Goal: Find contact information: Find contact information

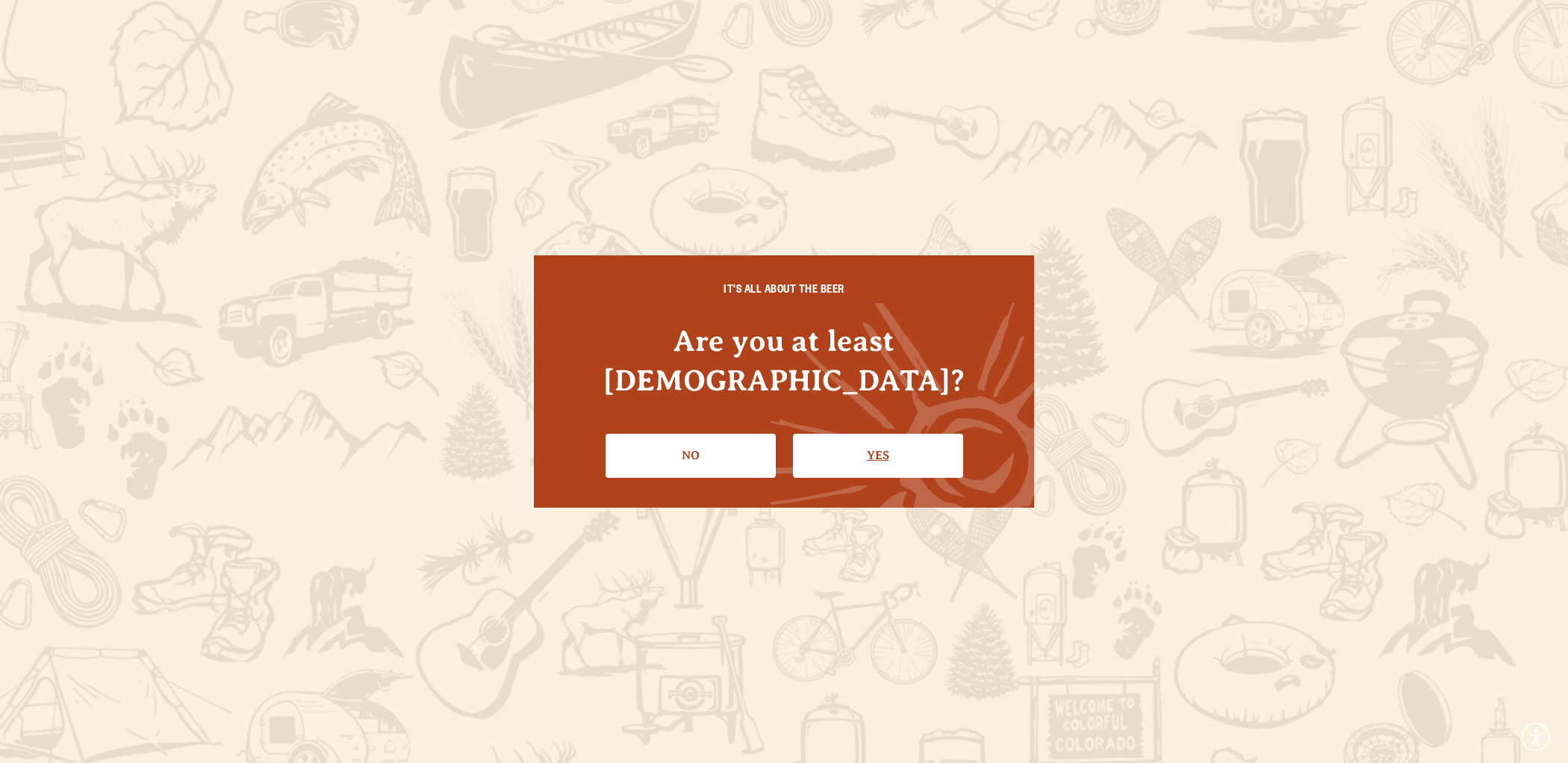
click at [890, 434] on link "Yes" at bounding box center [879, 455] width 170 height 43
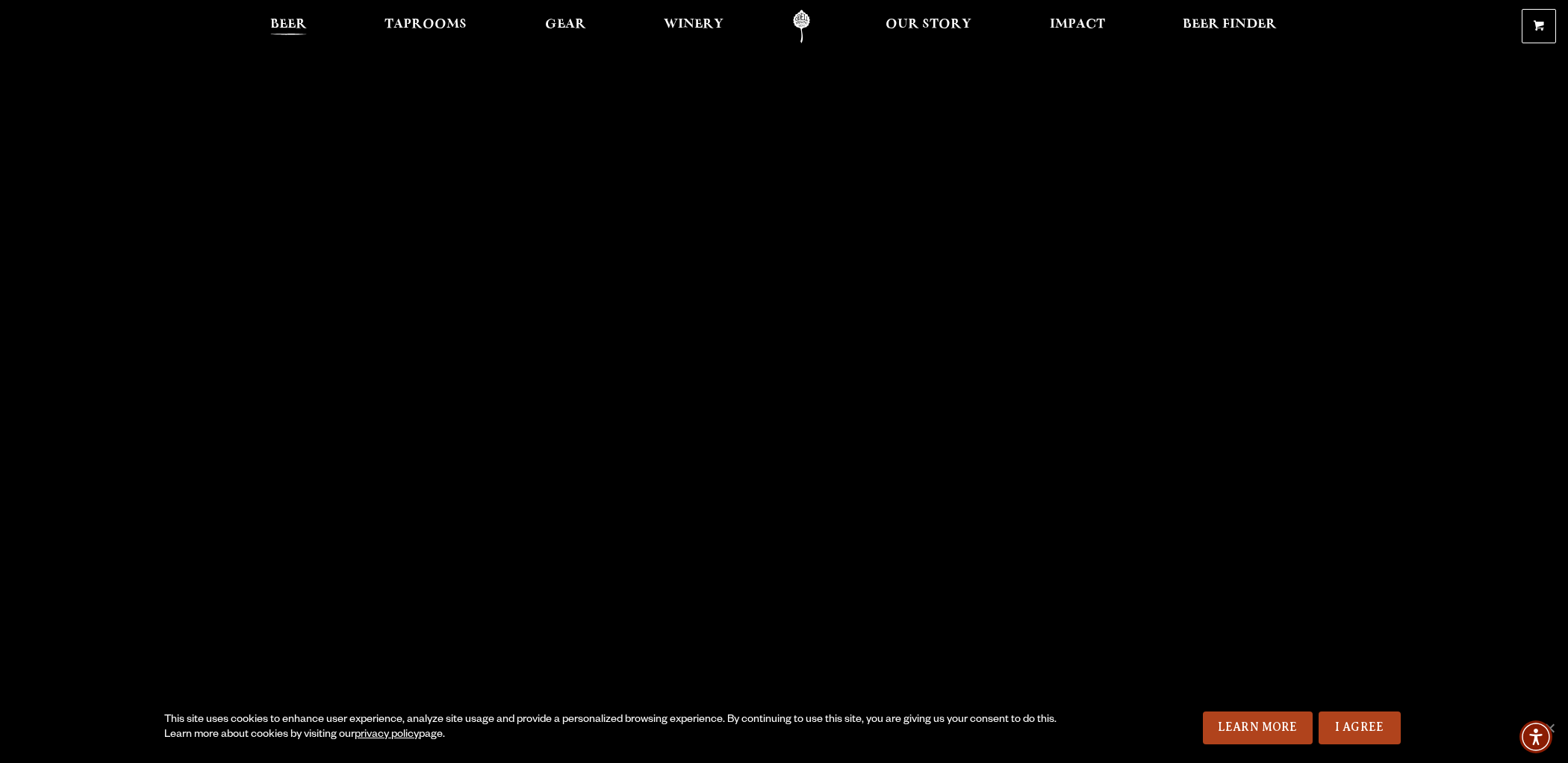
click at [296, 22] on span "Beer" at bounding box center [288, 25] width 37 height 12
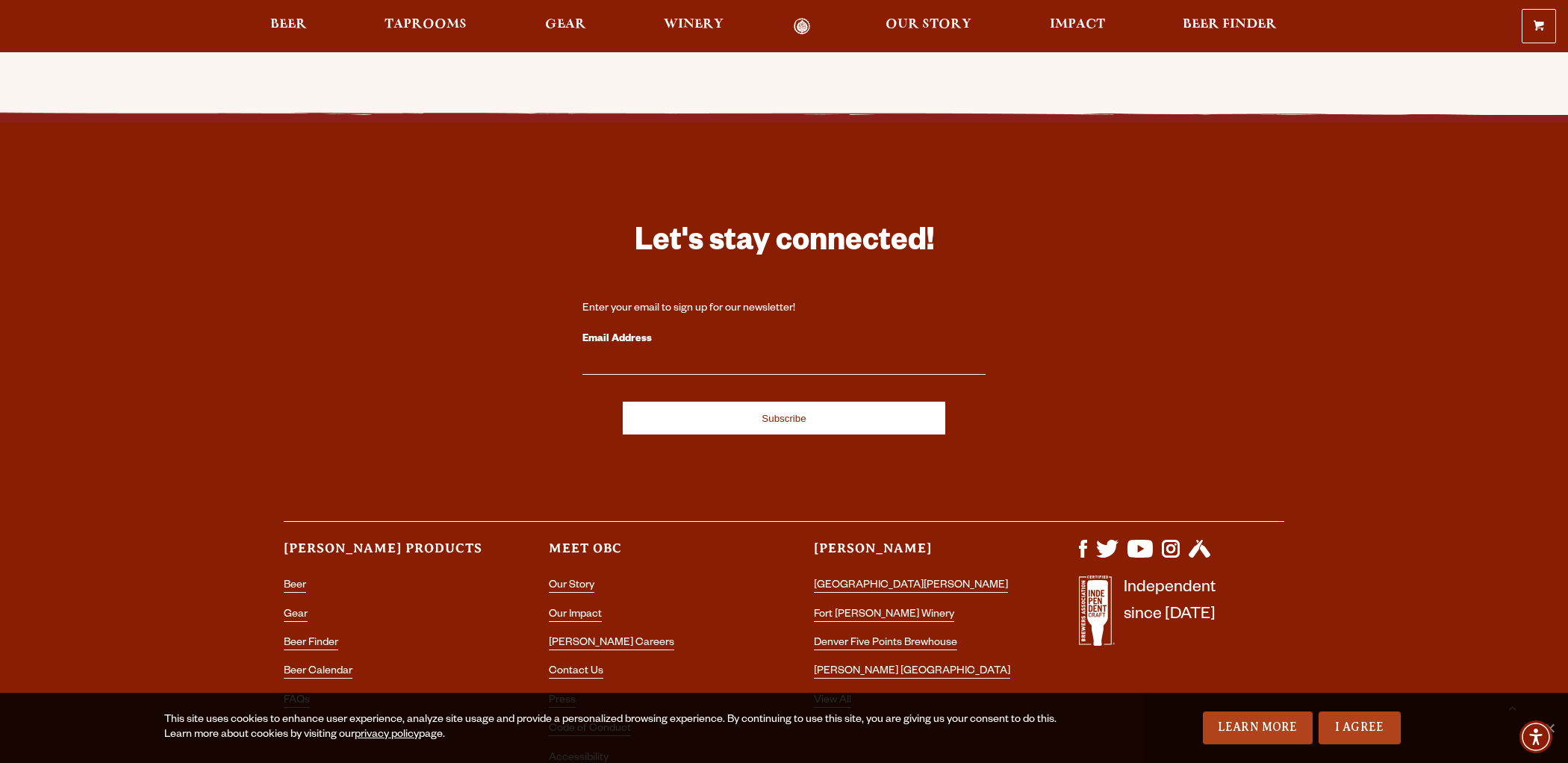
scroll to position [4382, 0]
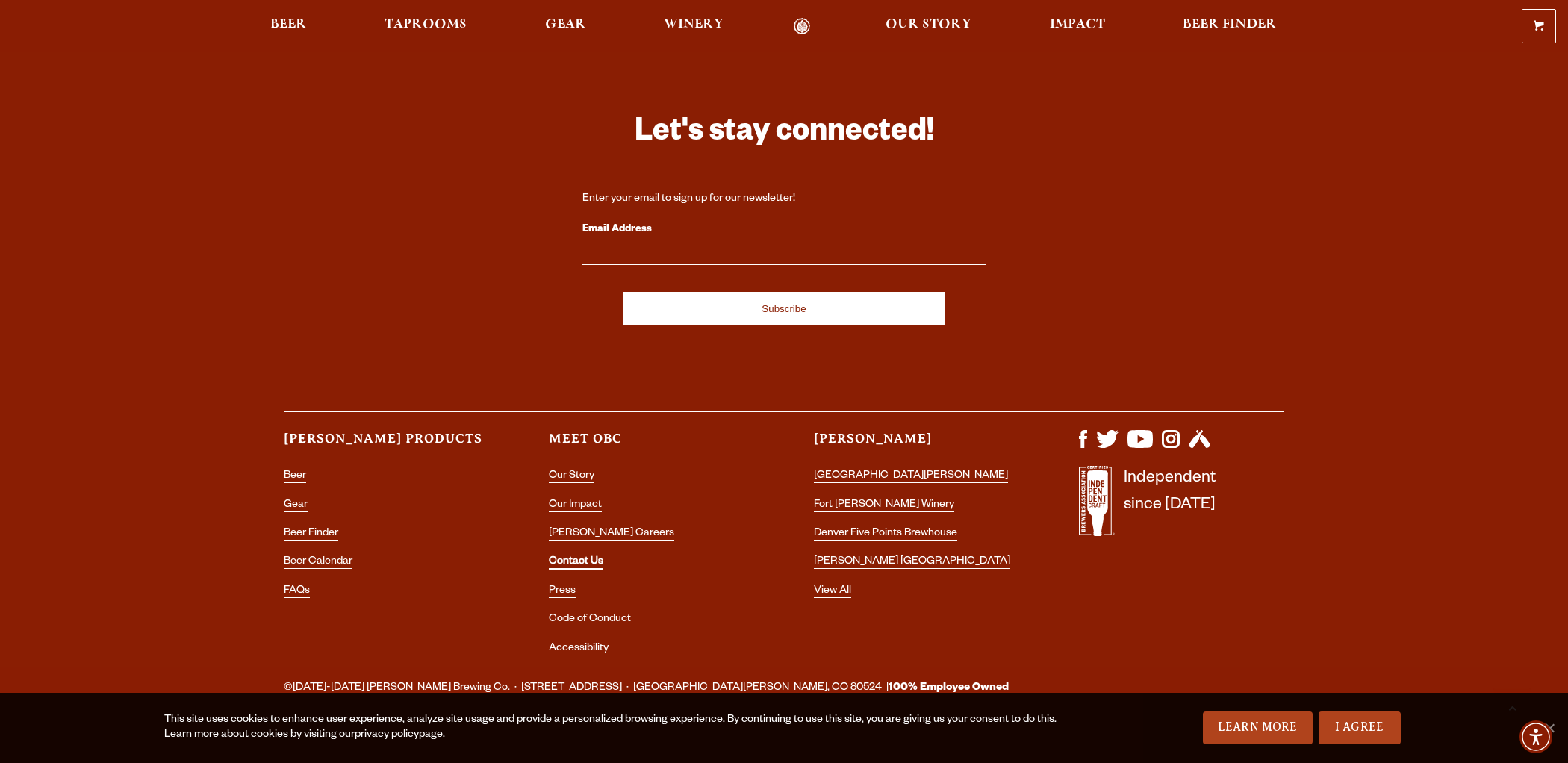
click at [588, 556] on link "Contact Us" at bounding box center [576, 563] width 54 height 14
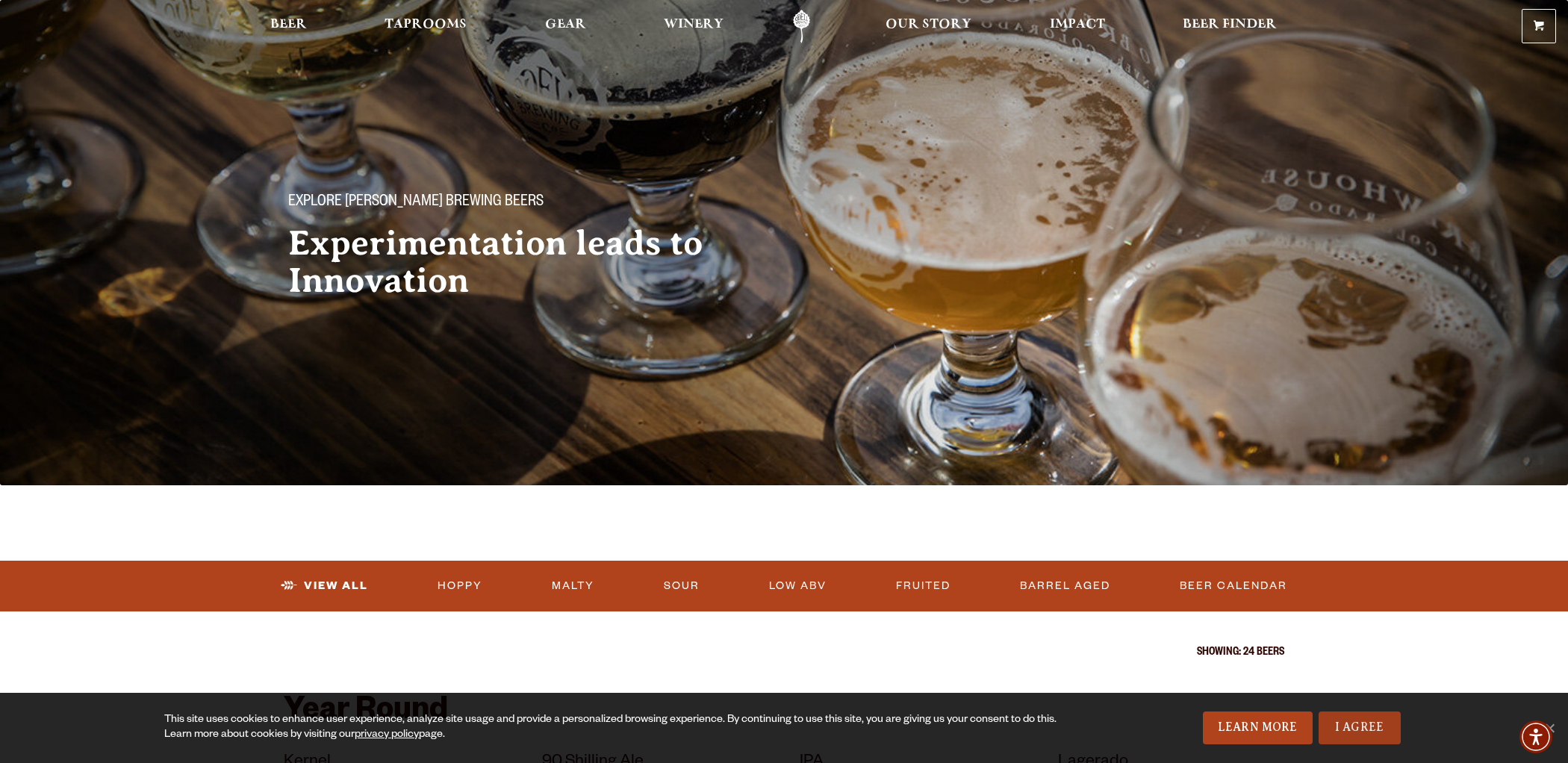
click at [1361, 726] on link "I Agree" at bounding box center [1359, 728] width 82 height 33
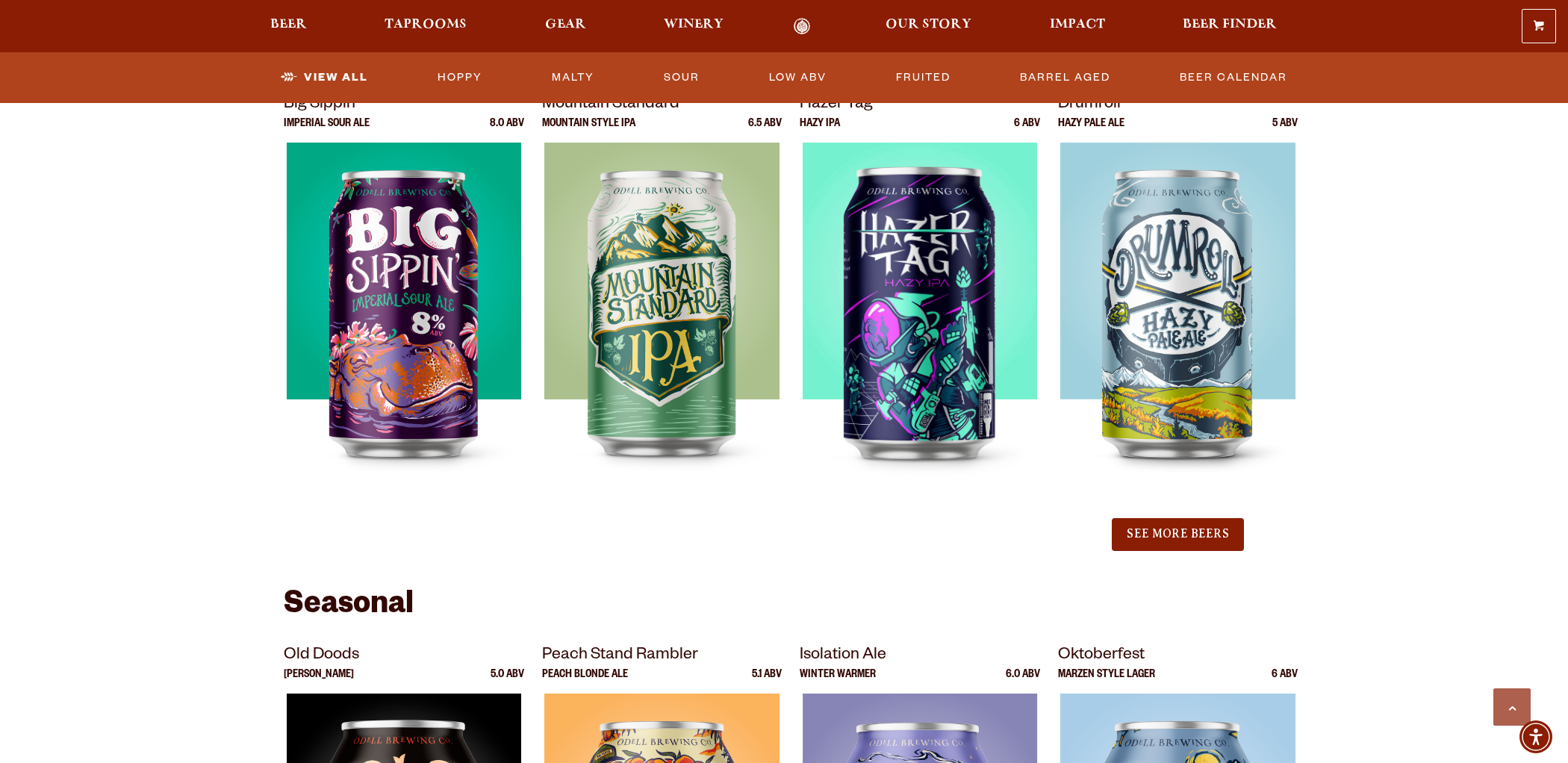
scroll to position [1538, 0]
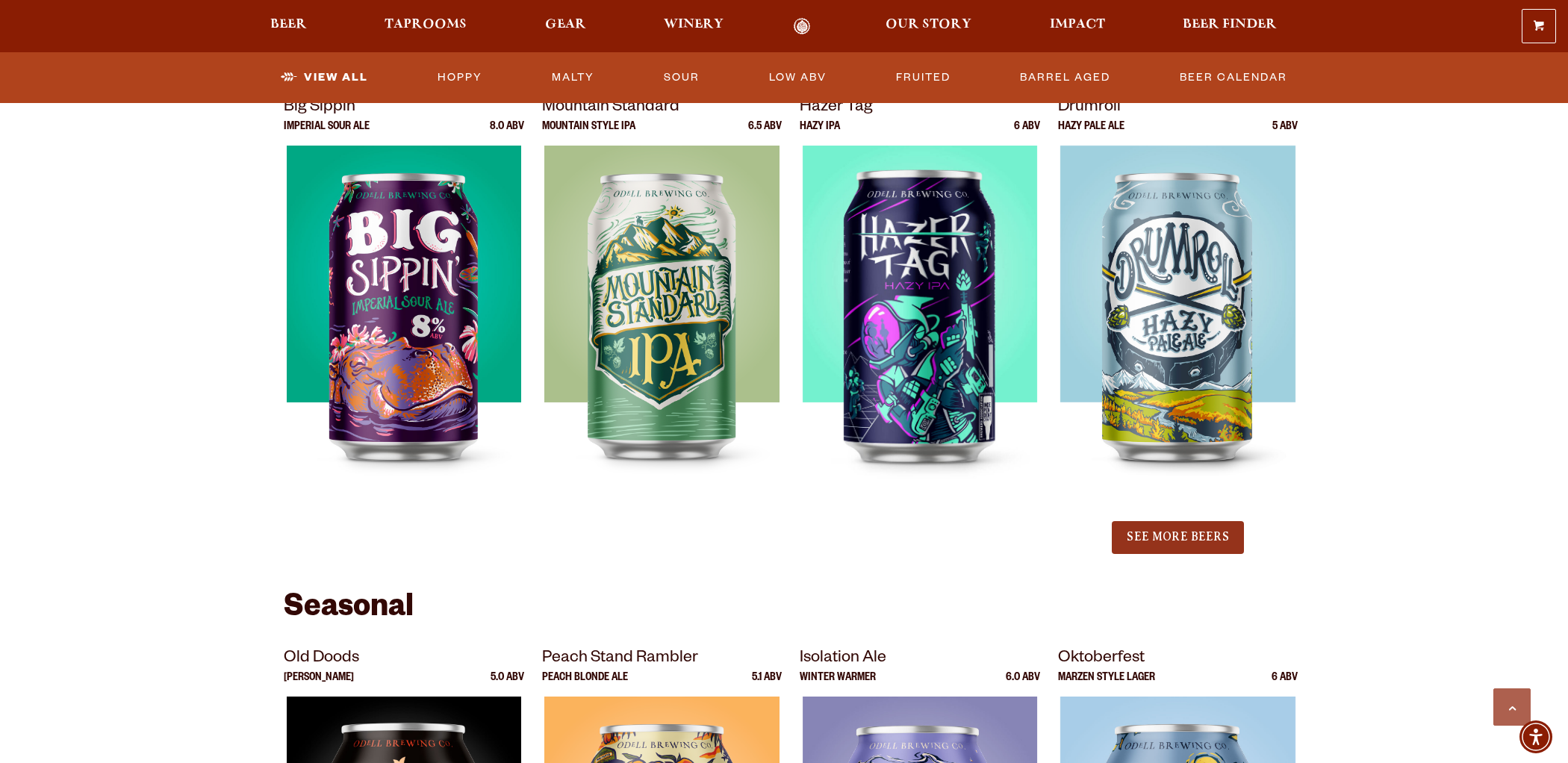
click at [1188, 532] on button "See More Beers" at bounding box center [1177, 538] width 132 height 33
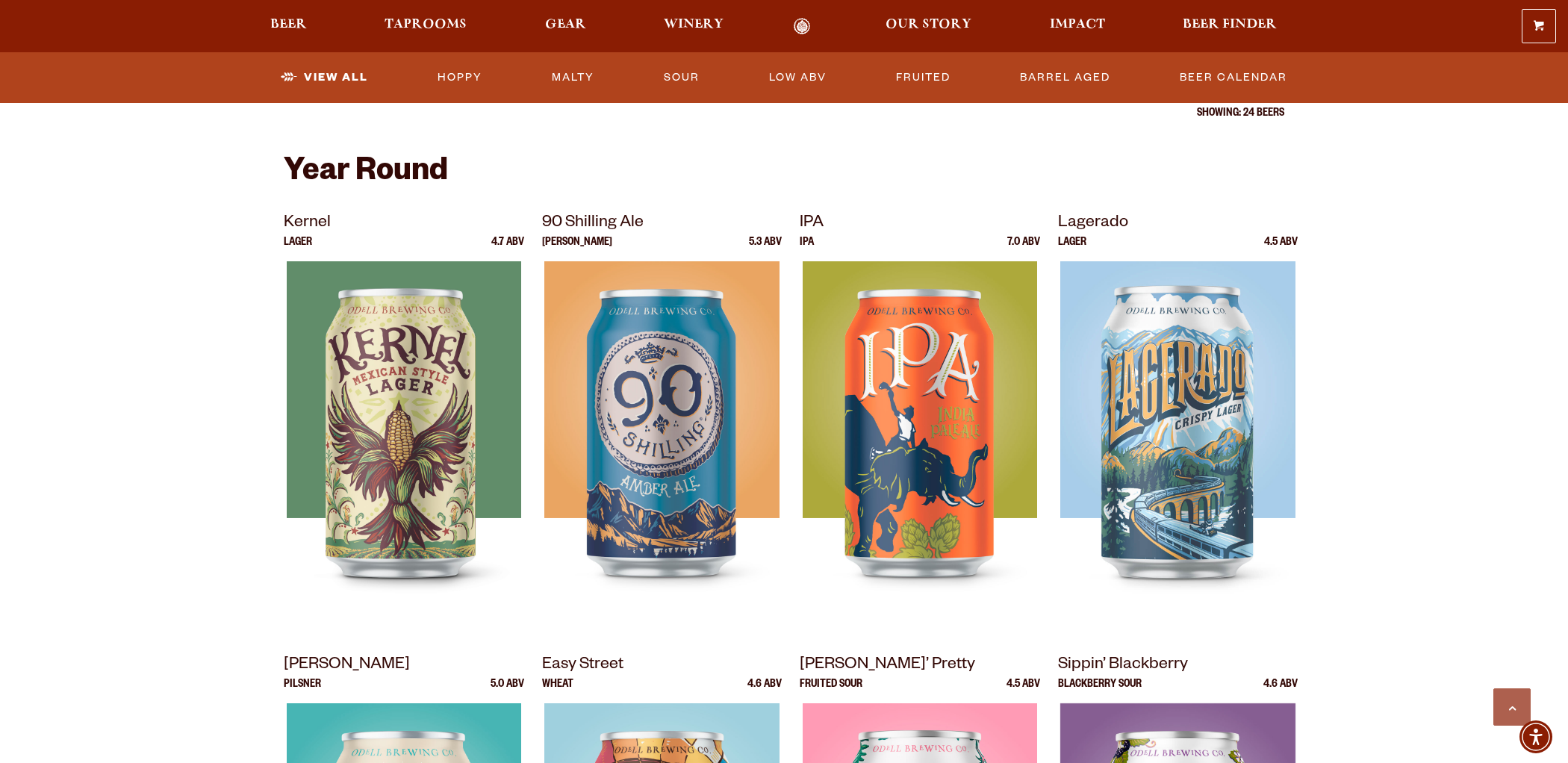
scroll to position [0, 0]
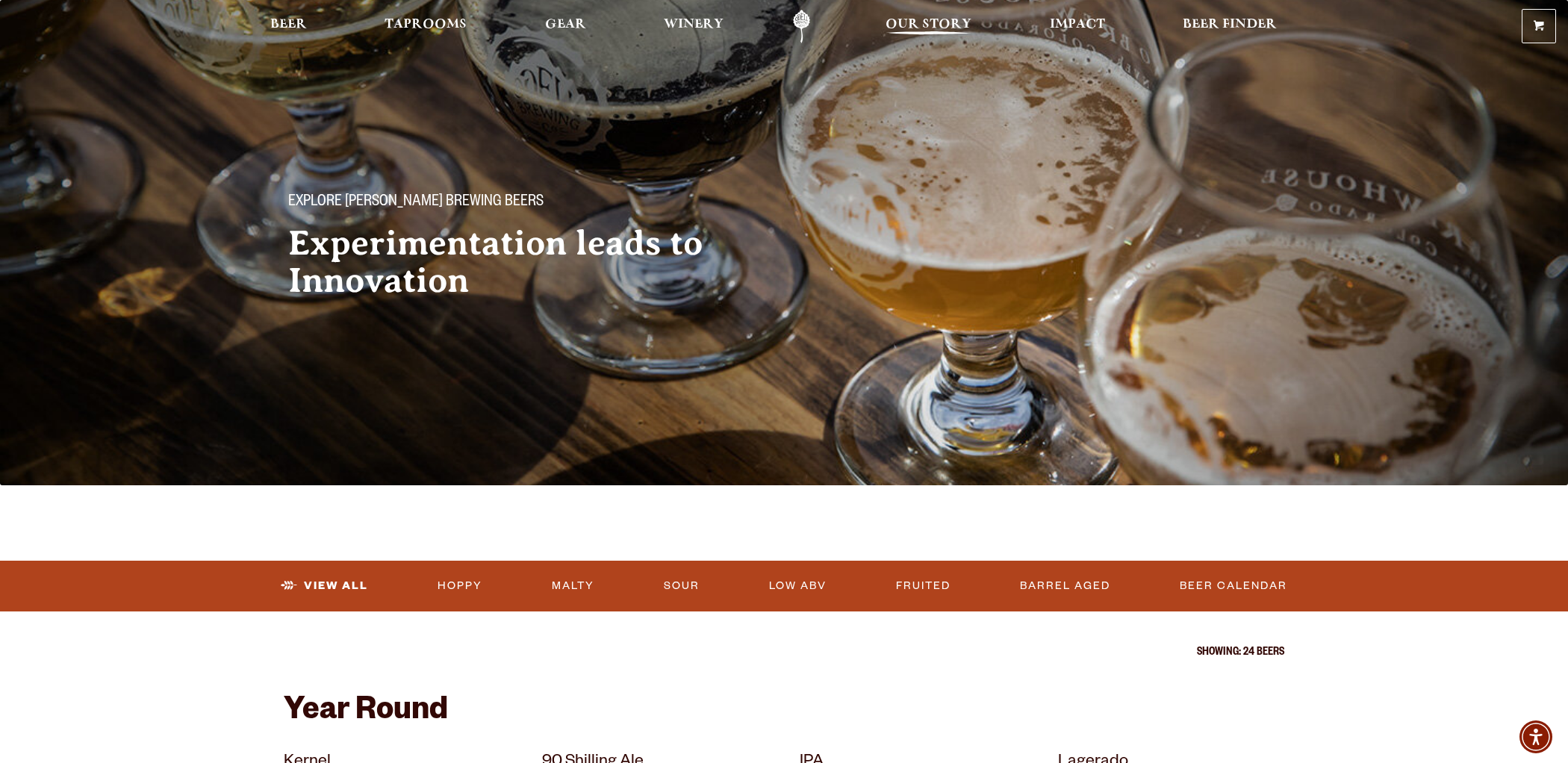
click at [929, 23] on span "Our Story" at bounding box center [929, 25] width 86 height 12
click at [705, 21] on span "Winery" at bounding box center [693, 25] width 59 height 12
